Goal: Communication & Community: Ask a question

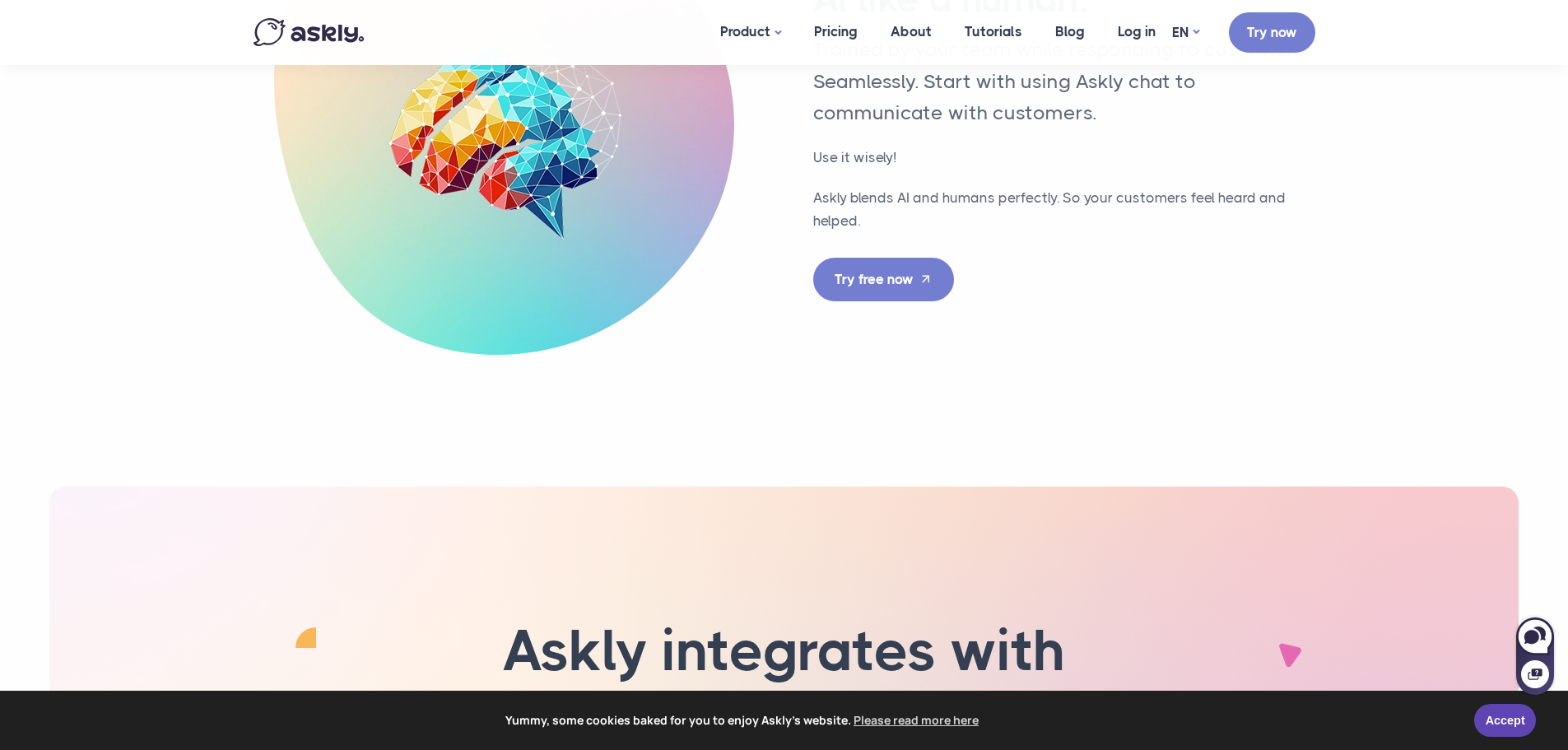
scroll to position [4640, 0]
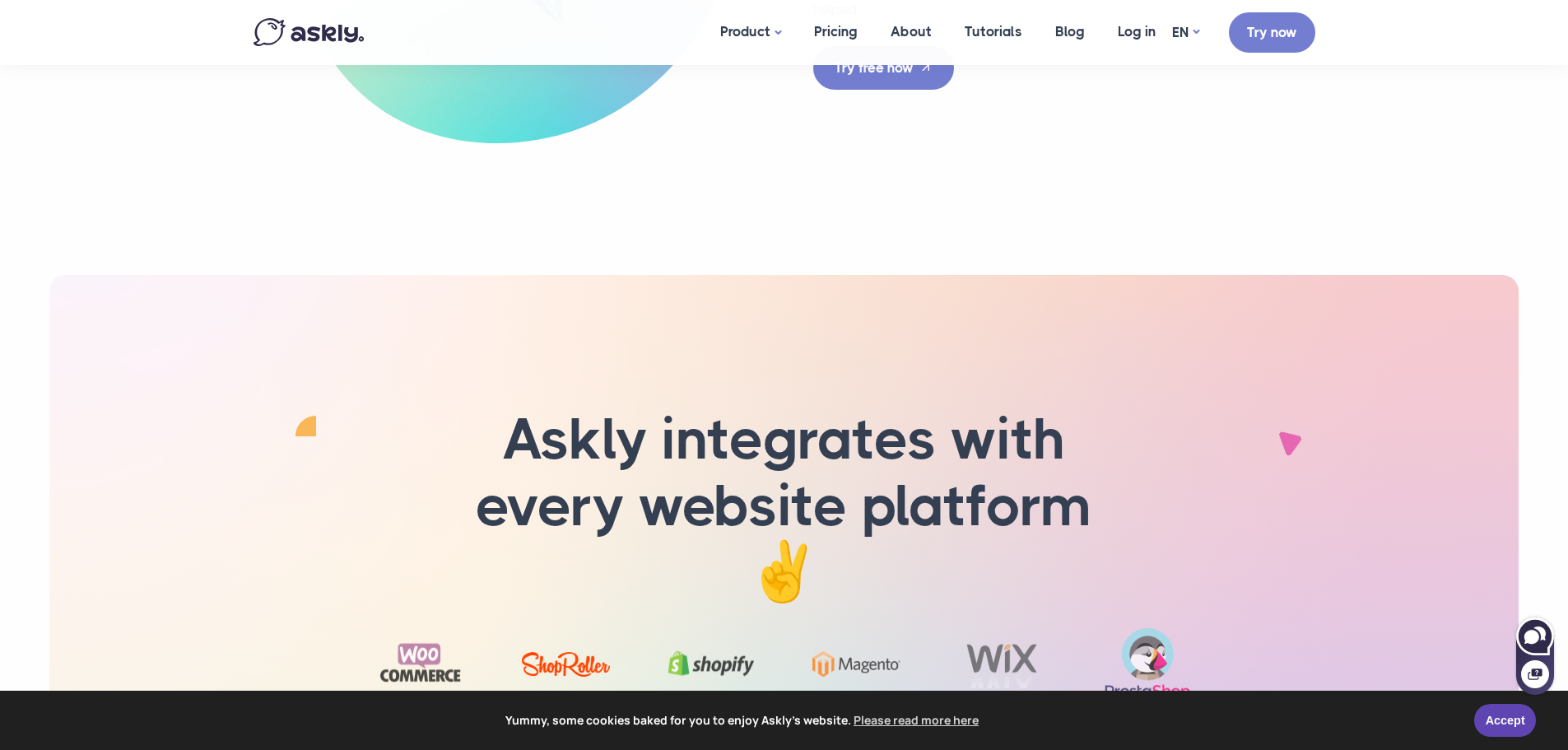
click at [1534, 642] on icon at bounding box center [1532, 636] width 15 height 14
select select "**"
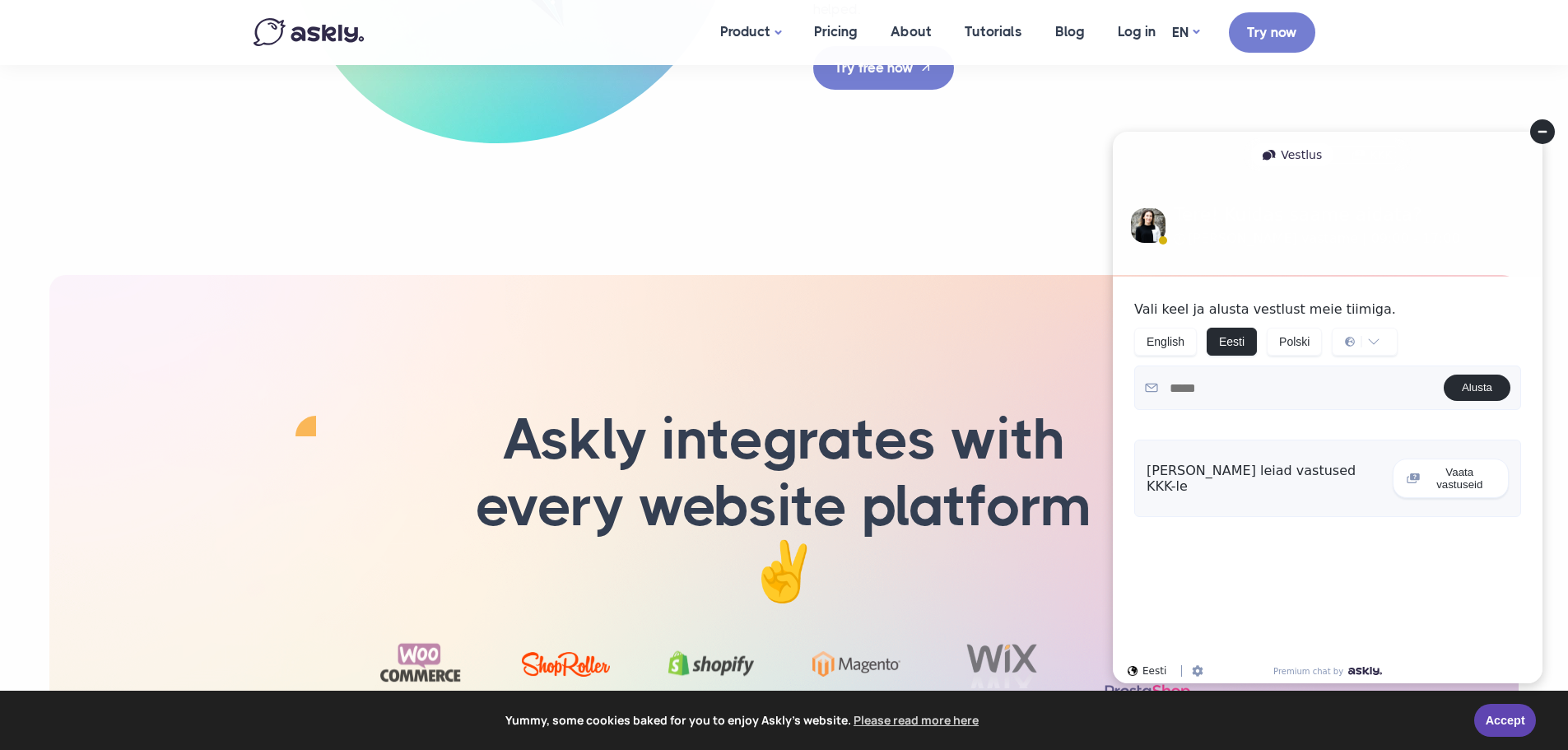
scroll to position [0, 0]
click at [1303, 156] on div "Vestlus" at bounding box center [1292, 154] width 83 height 23
click at [1278, 233] on div "[PERSON_NAME] vastame | 09:00 - 17:00" at bounding box center [1317, 238] width 287 height 13
click at [1546, 137] on circle at bounding box center [1542, 131] width 25 height 25
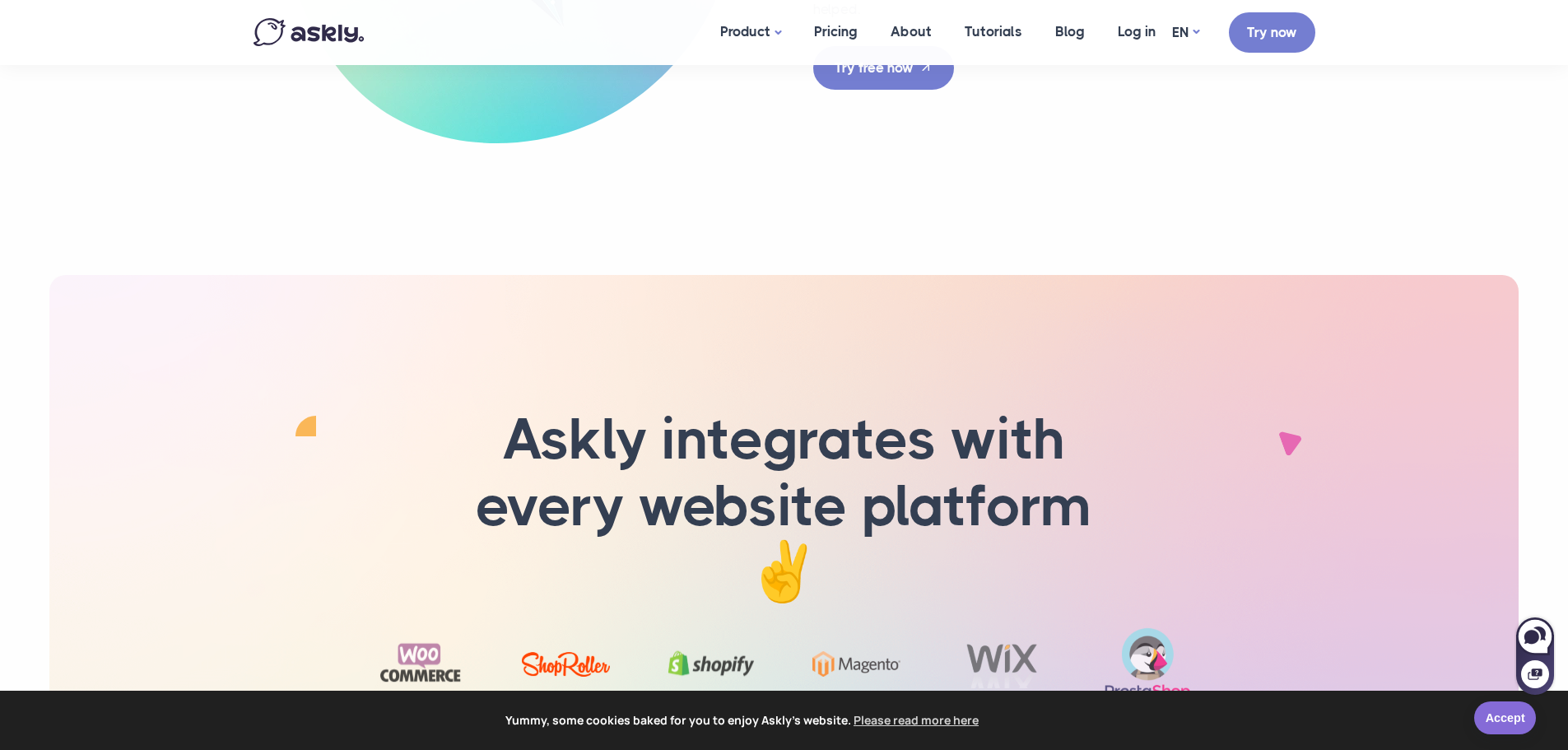
click at [1507, 725] on link "Accept" at bounding box center [1505, 717] width 62 height 33
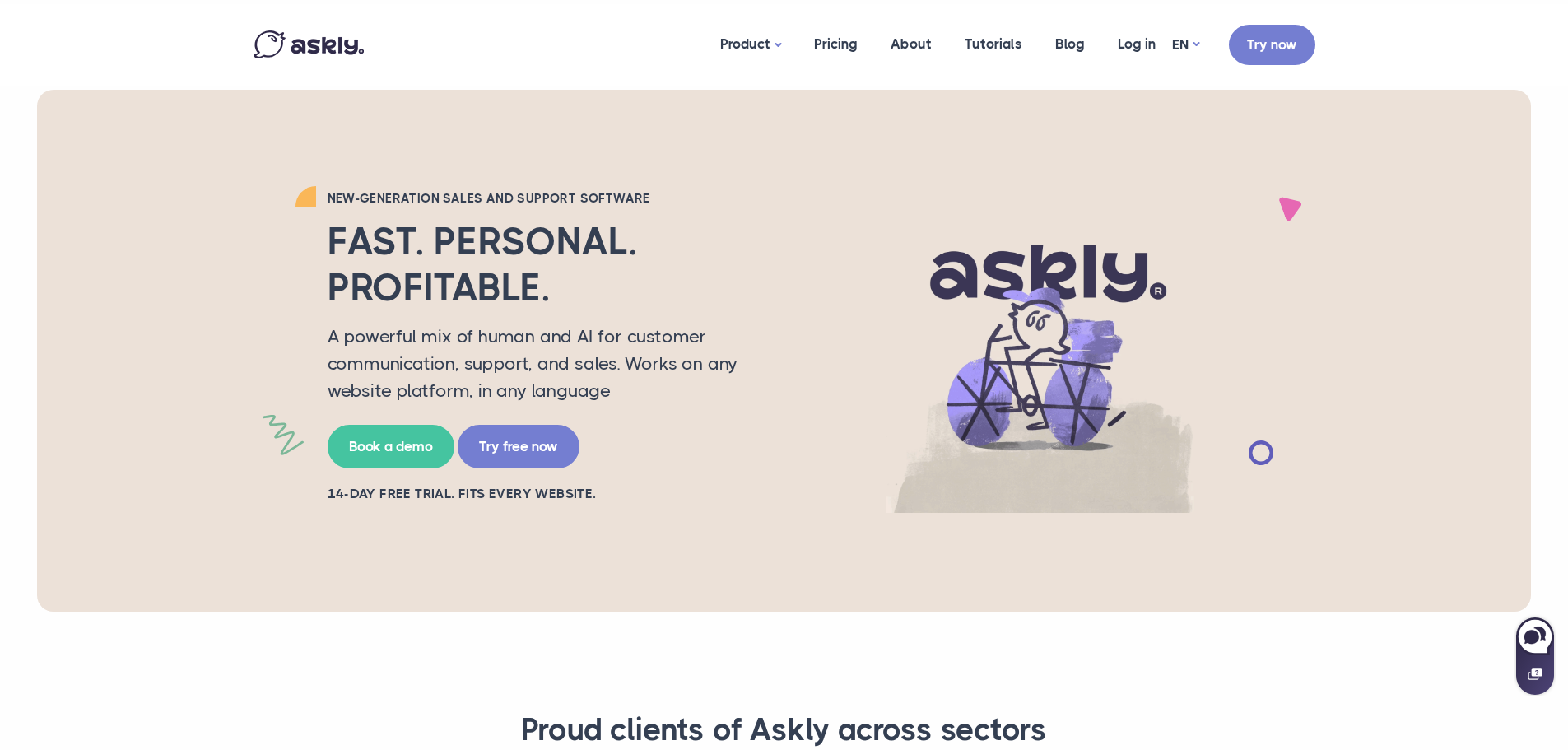
click at [1535, 671] on icon at bounding box center [1535, 674] width 14 height 12
select select "**"
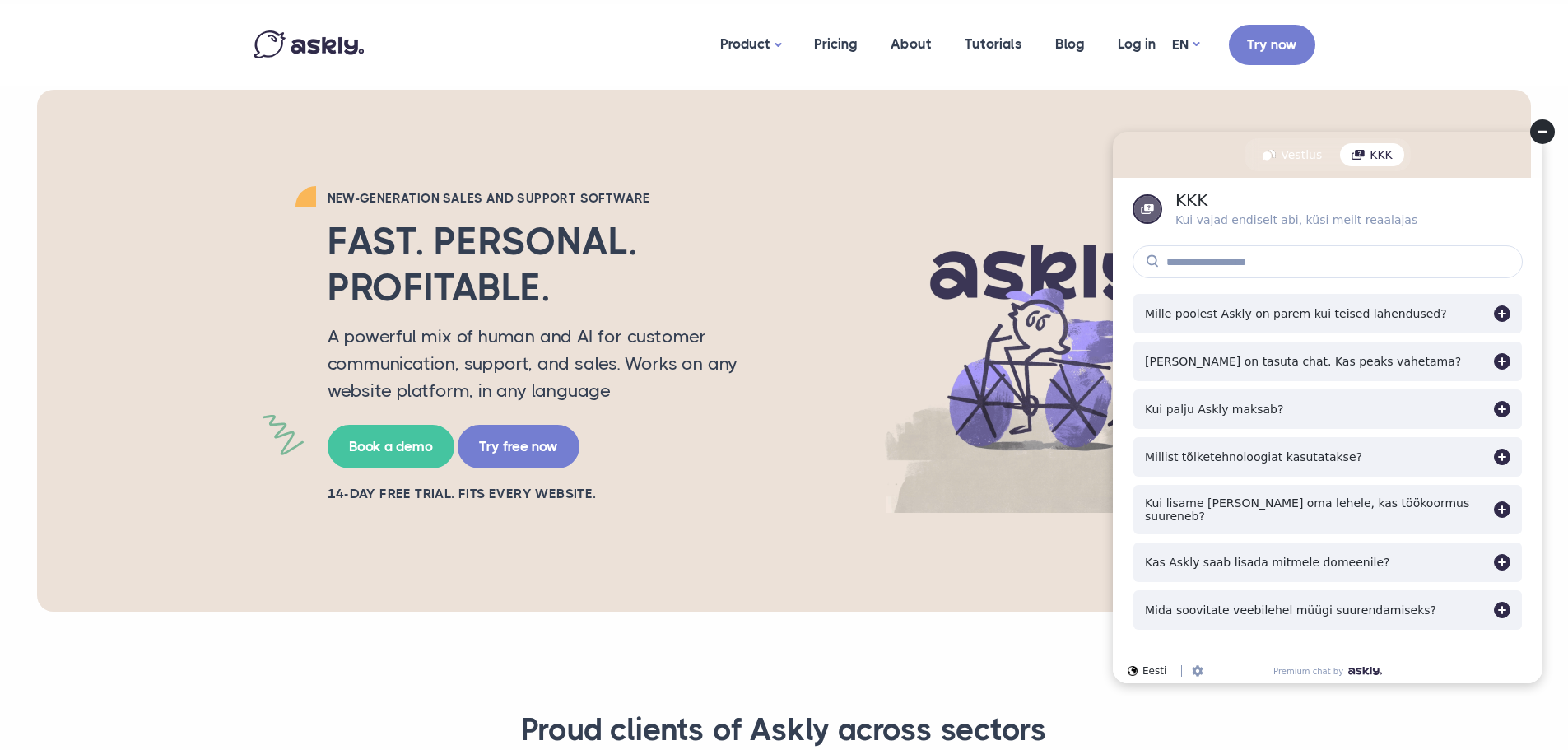
click at [1545, 126] on circle at bounding box center [1542, 131] width 25 height 25
